Goal: Transaction & Acquisition: Purchase product/service

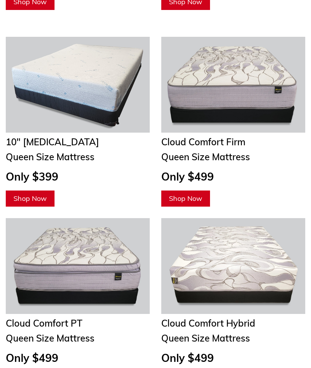
scroll to position [1876, 0]
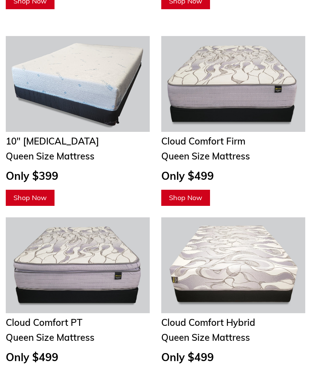
click at [300, 183] on h3 "Only $499" at bounding box center [233, 176] width 144 height 13
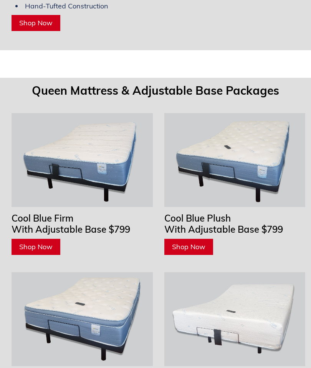
scroll to position [3859, 0]
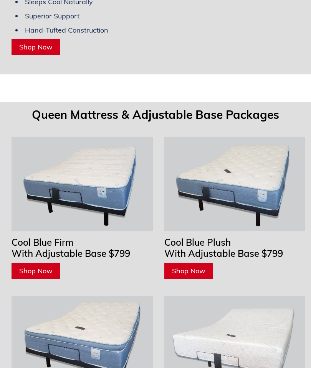
click at [44, 267] on span "Shop Now" at bounding box center [35, 271] width 33 height 9
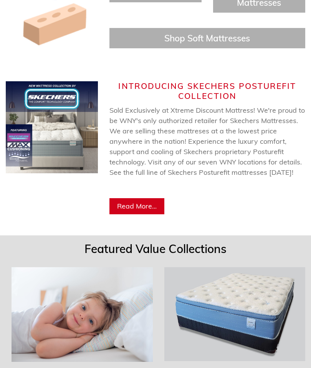
scroll to position [422, 0]
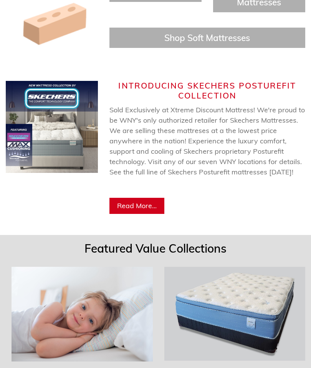
click at [150, 211] on span "Read More..." at bounding box center [137, 206] width 40 height 9
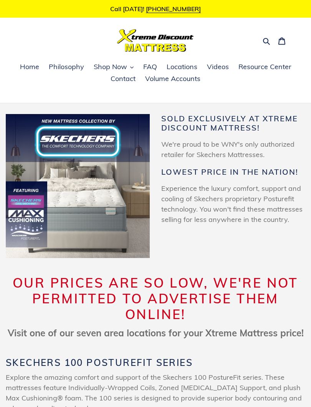
click at [112, 69] on span "Shop Now" at bounding box center [110, 66] width 33 height 9
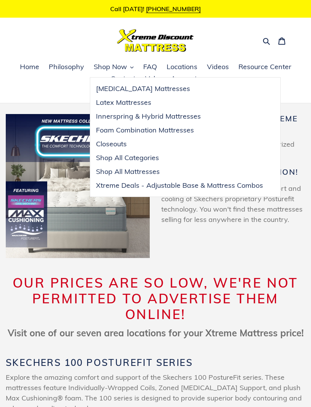
click at [192, 186] on span "Xtreme Deals - Adjustable Base & Mattress Combos" at bounding box center [179, 185] width 167 height 9
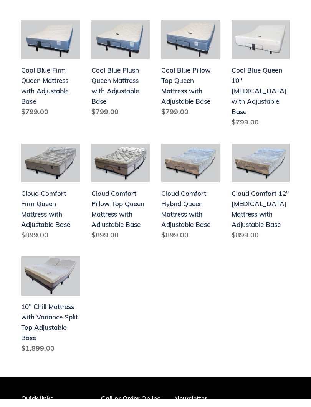
scroll to position [226, 0]
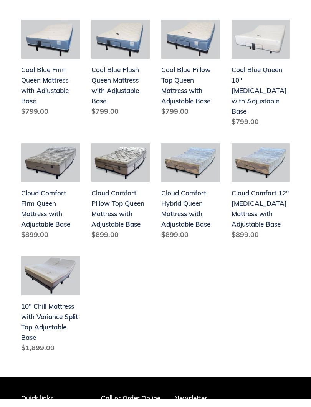
click at [52, 193] on link "Cloud Comfort Firm Queen Mattress with Adjustable Base" at bounding box center [50, 201] width 59 height 100
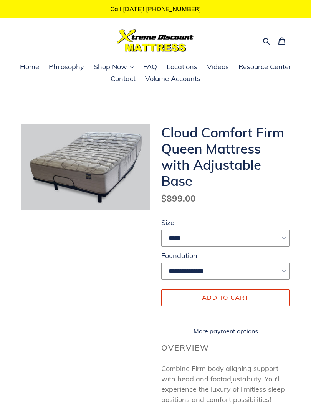
click at [127, 66] on button "Shop Now" at bounding box center [114, 67] width 48 height 12
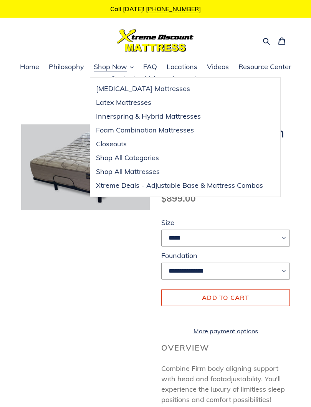
click at [113, 142] on span "Closeouts" at bounding box center [111, 143] width 31 height 9
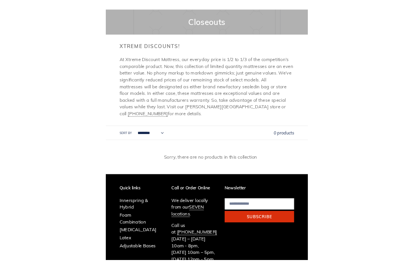
scroll to position [89, 0]
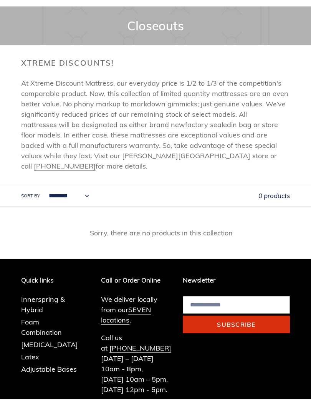
click at [86, 193] on select "**********" at bounding box center [67, 203] width 50 height 21
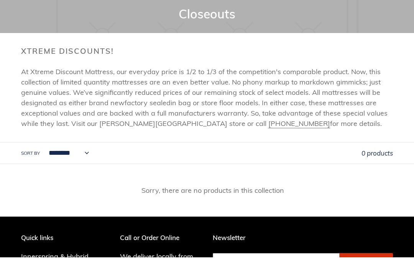
scroll to position [97, 0]
